Goal: Task Accomplishment & Management: Manage account settings

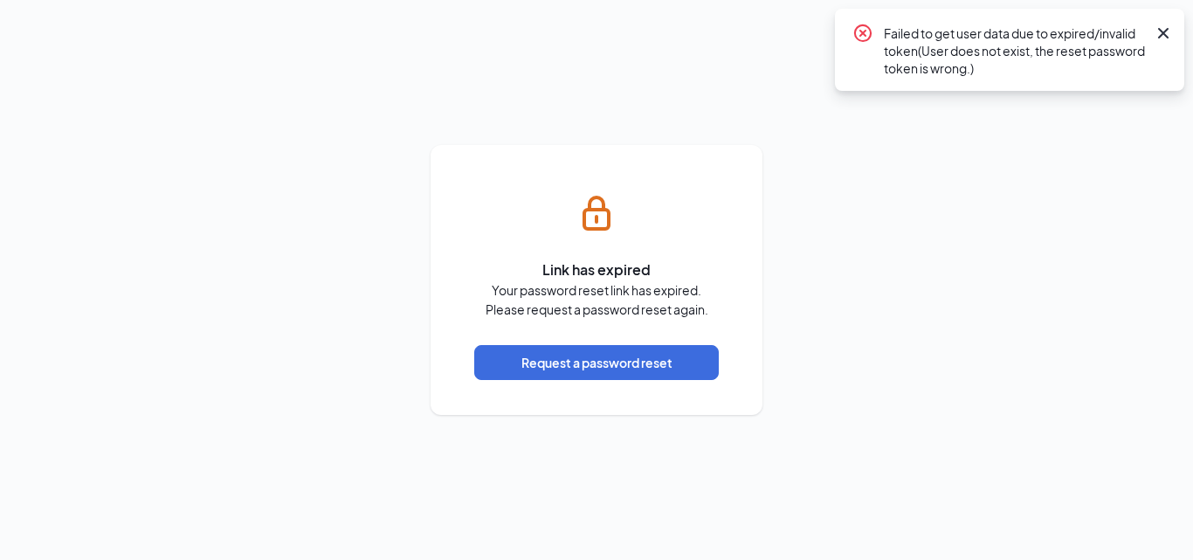
click at [1157, 29] on icon "Cross" at bounding box center [1162, 33] width 21 height 21
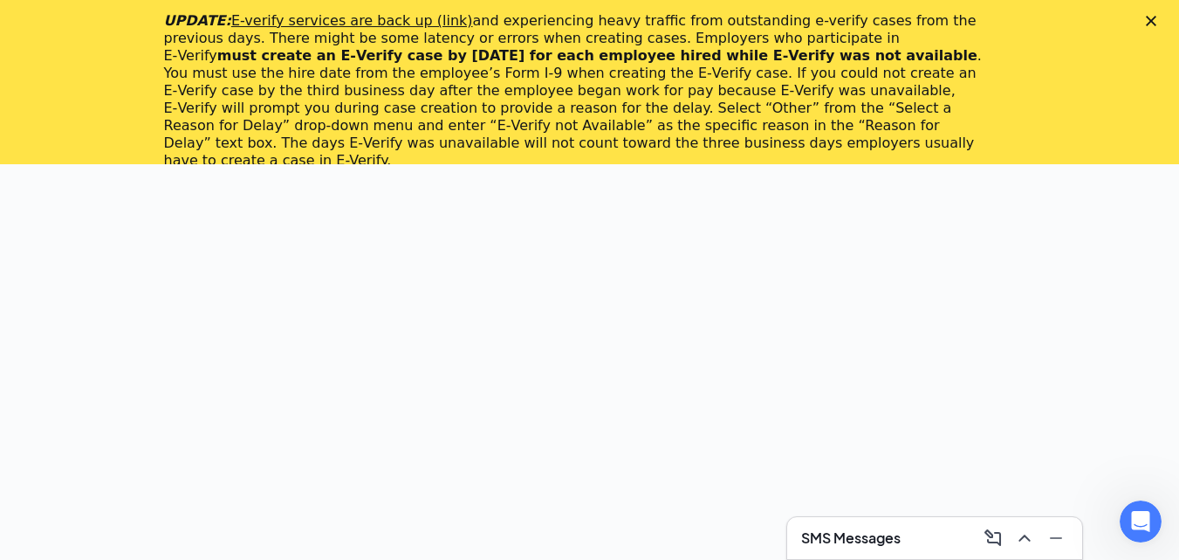
scroll to position [164, 0]
click at [1157, 22] on icon "Close" at bounding box center [1151, 21] width 10 height 10
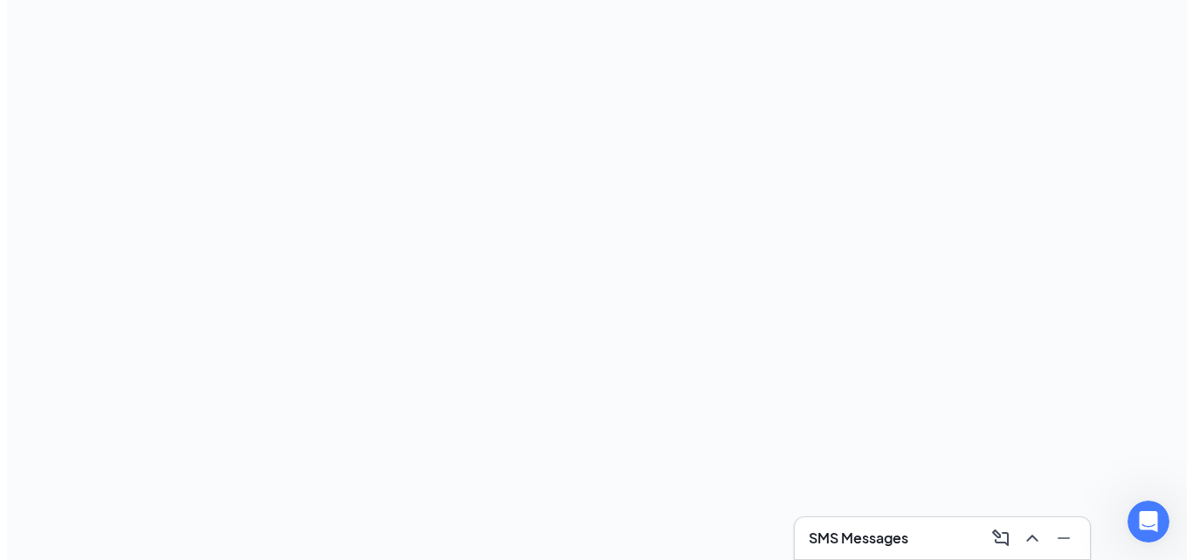
scroll to position [0, 0]
click at [992, 534] on button at bounding box center [1005, 538] width 28 height 28
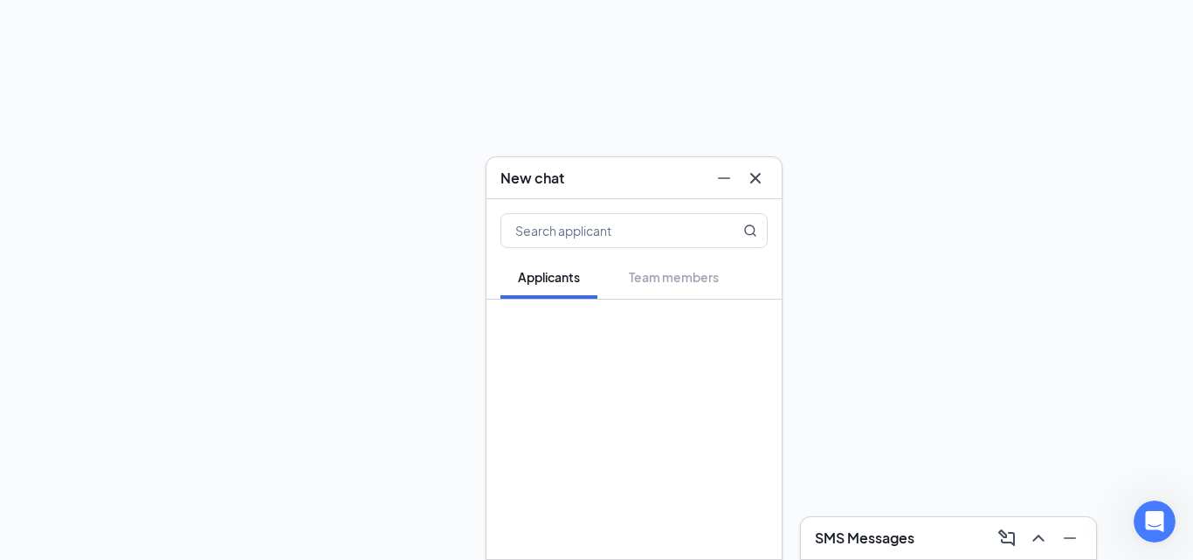
click at [759, 175] on icon "Cross" at bounding box center [755, 178] width 21 height 21
